Goal: Information Seeking & Learning: Learn about a topic

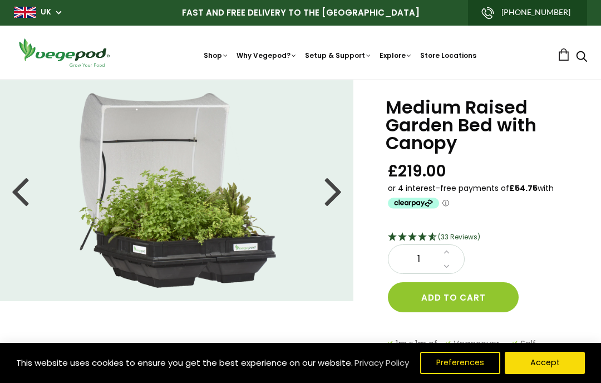
click at [329, 190] on div at bounding box center [333, 190] width 18 height 50
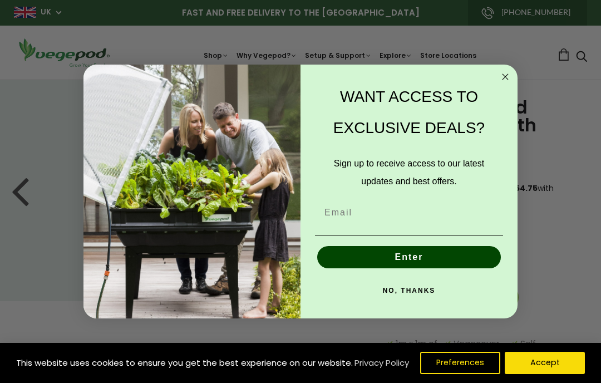
click at [506, 73] on circle "Close dialog" at bounding box center [505, 76] width 13 height 13
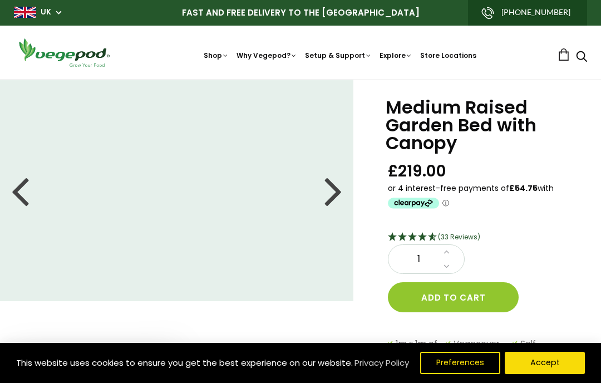
click at [336, 192] on div at bounding box center [333, 190] width 18 height 50
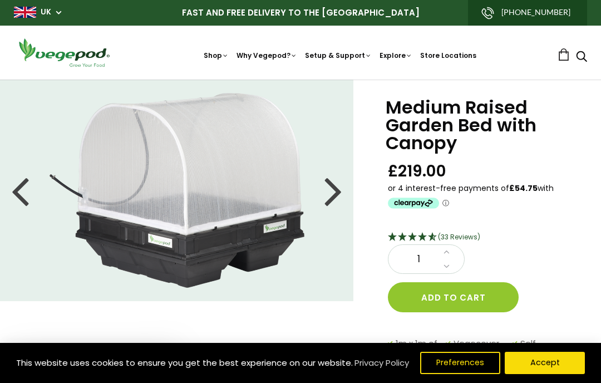
click at [329, 194] on div at bounding box center [333, 190] width 18 height 50
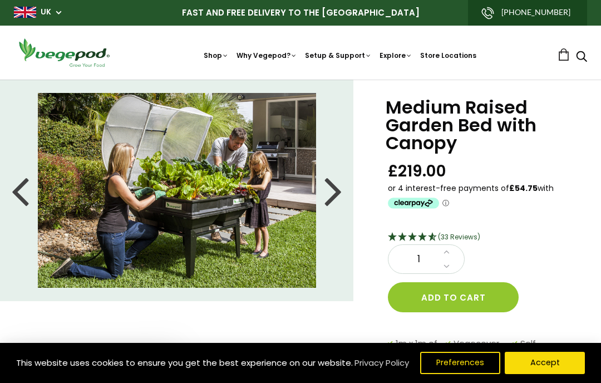
click at [322, 191] on li at bounding box center [177, 190] width 354 height 195
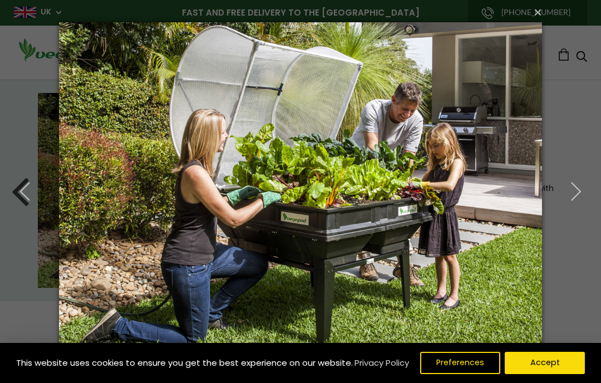
click at [563, 196] on button "button" at bounding box center [576, 191] width 50 height 61
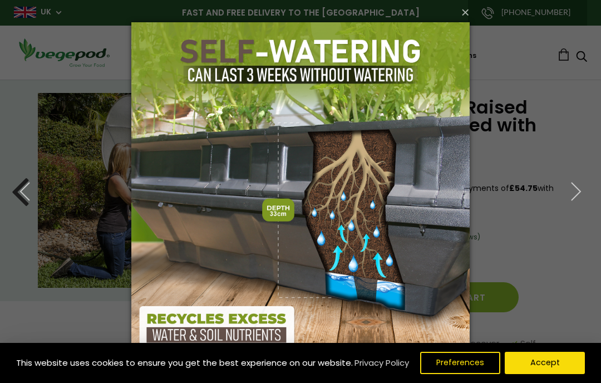
click at [571, 198] on icon "button" at bounding box center [576, 191] width 20 height 20
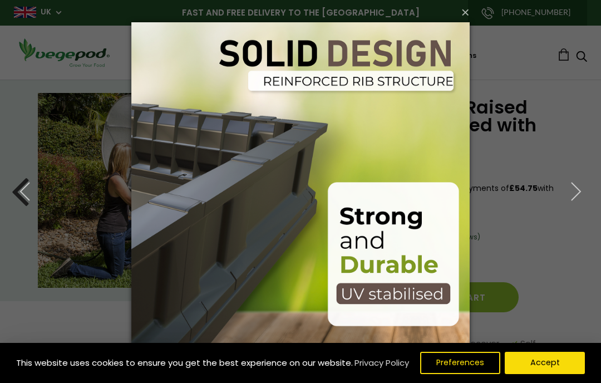
click at [573, 204] on button "button" at bounding box center [576, 191] width 50 height 61
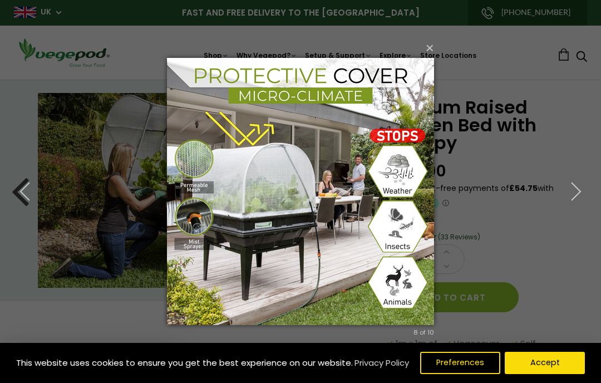
click at [575, 196] on icon "button" at bounding box center [576, 191] width 20 height 20
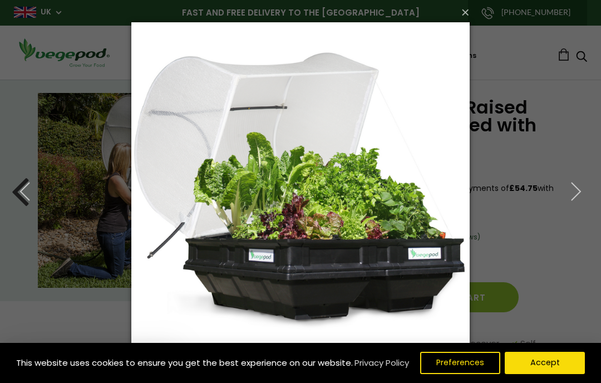
click at [577, 199] on icon "button" at bounding box center [576, 191] width 20 height 20
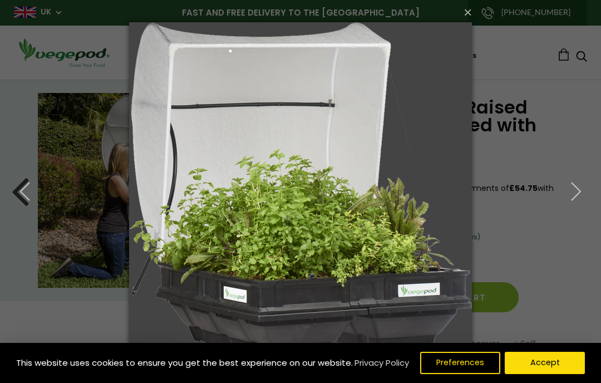
click at [580, 203] on button "button" at bounding box center [576, 191] width 50 height 61
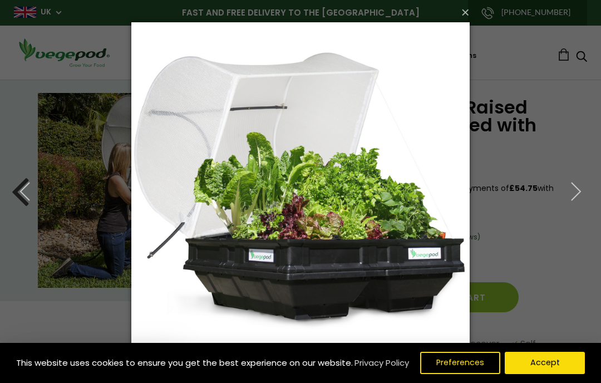
click at [464, 17] on button "×" at bounding box center [304, 12] width 338 height 24
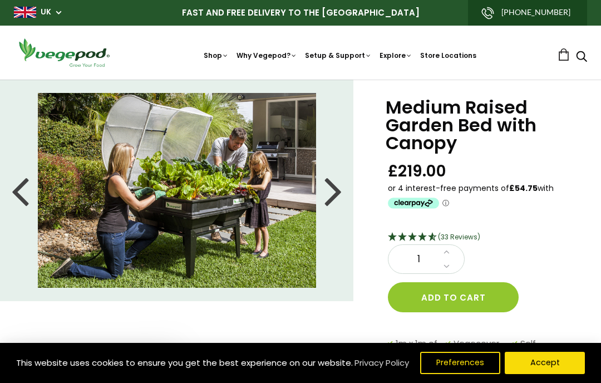
click at [554, 361] on button "Accept" at bounding box center [545, 363] width 80 height 22
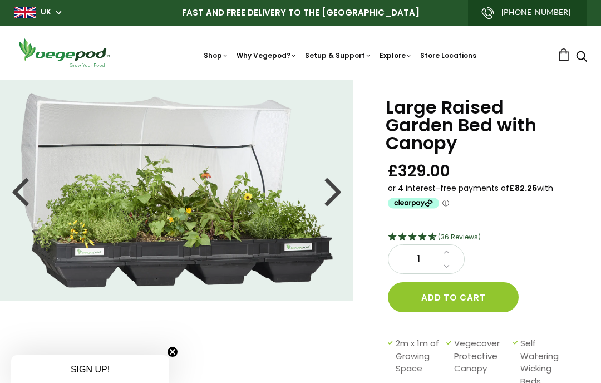
click at [329, 198] on div at bounding box center [333, 190] width 18 height 50
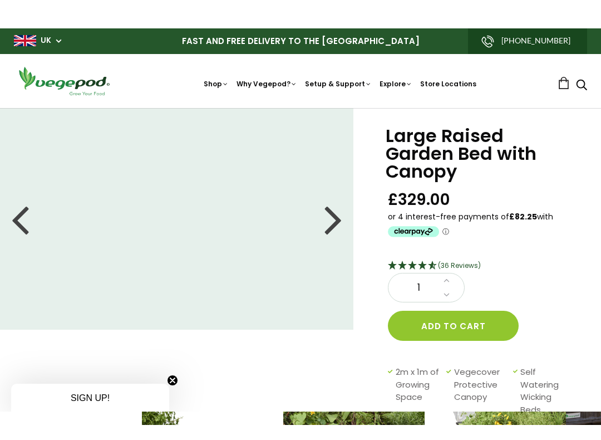
scroll to position [11, 0]
